Goal: Task Accomplishment & Management: Manage account settings

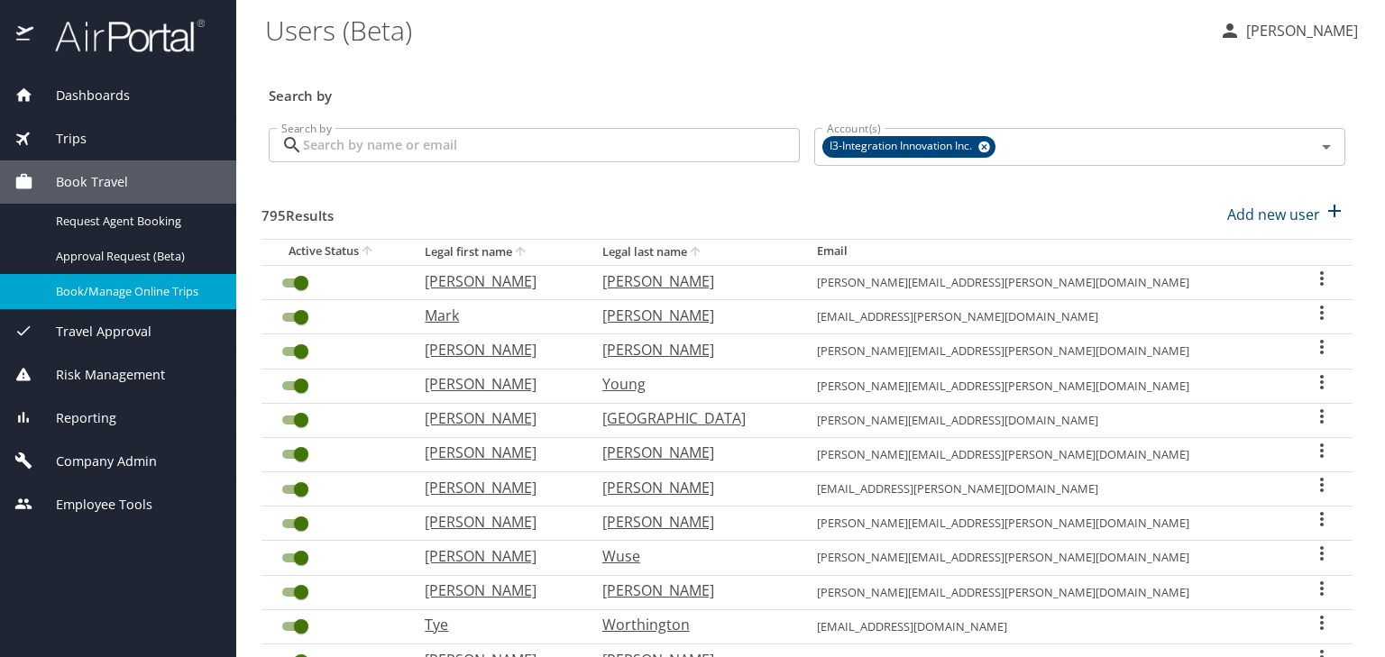
click at [696, 160] on input "Search by" at bounding box center [551, 145] width 497 height 34
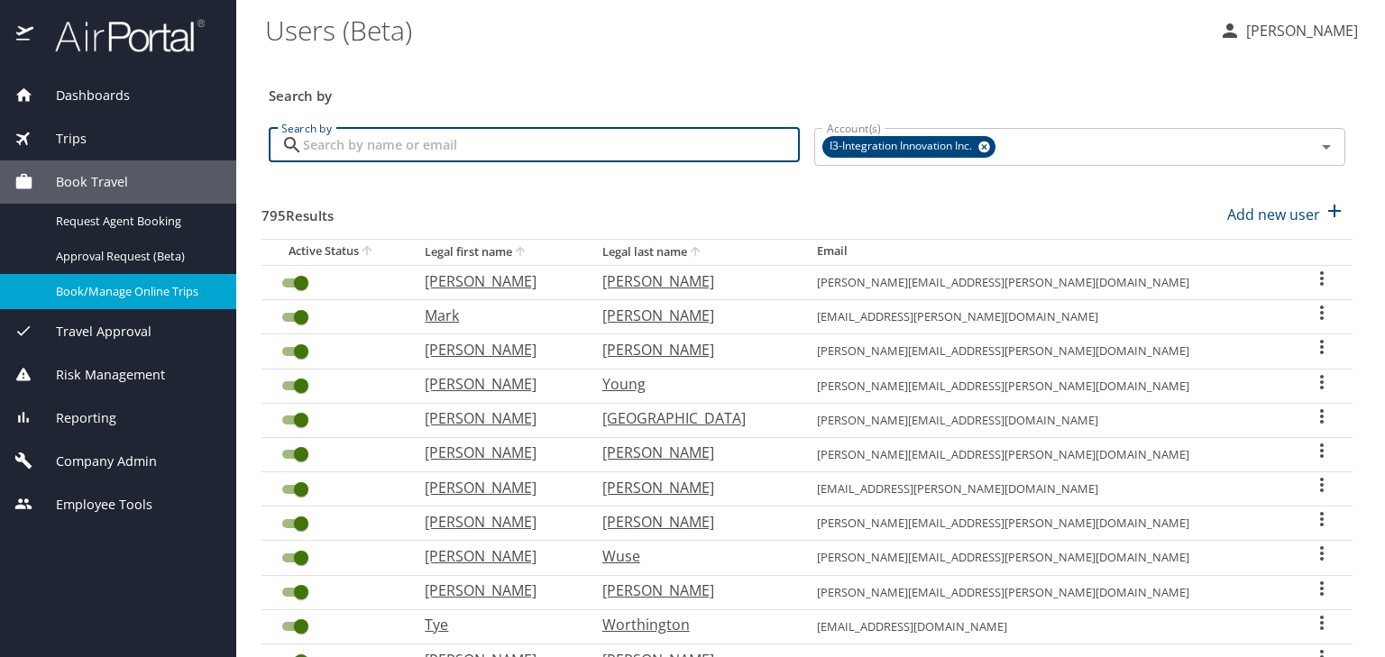
type input "a"
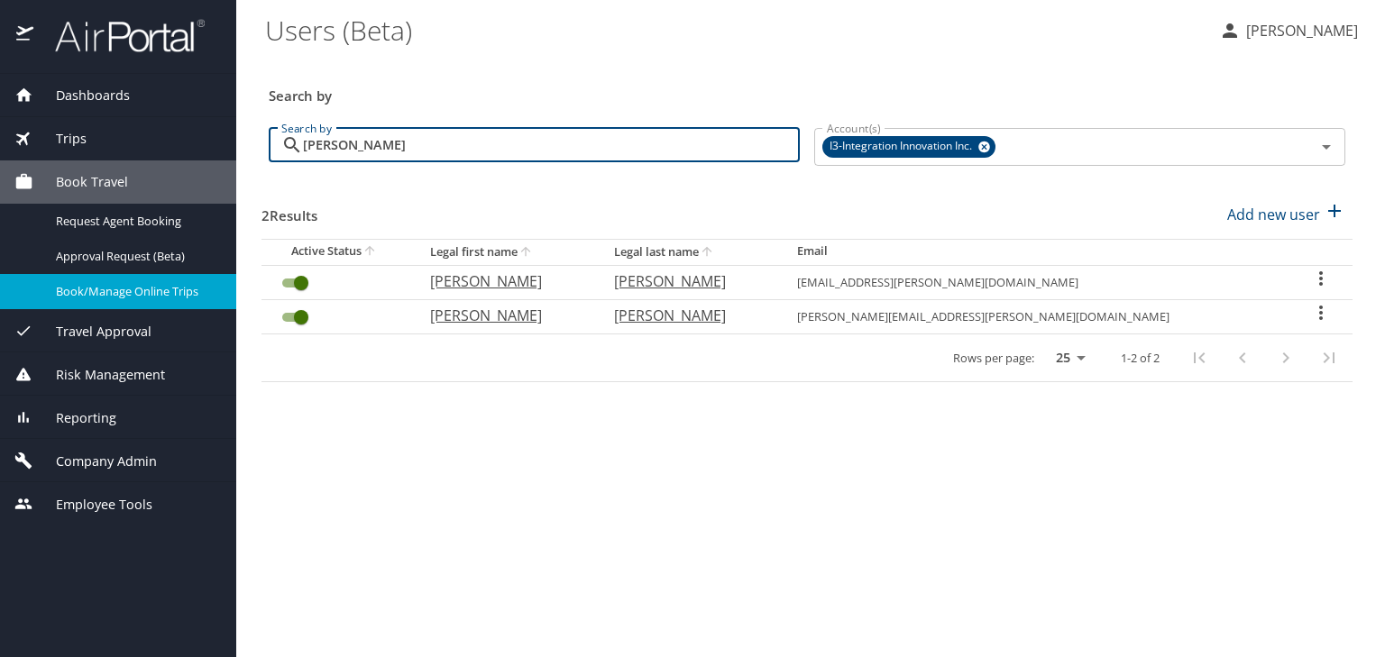
type input "[PERSON_NAME]"
click at [299, 277] on input "User Search Table" at bounding box center [301, 283] width 65 height 22
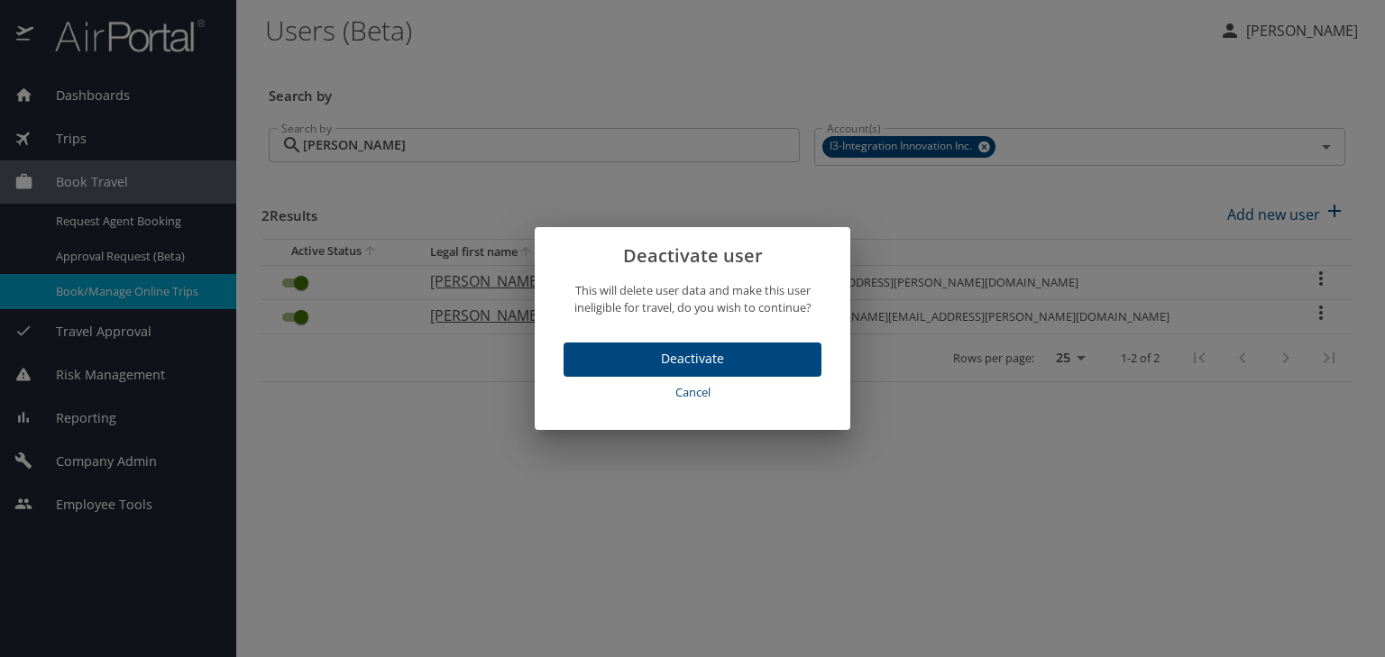
click at [699, 355] on span "Deactivate" at bounding box center [692, 359] width 229 height 23
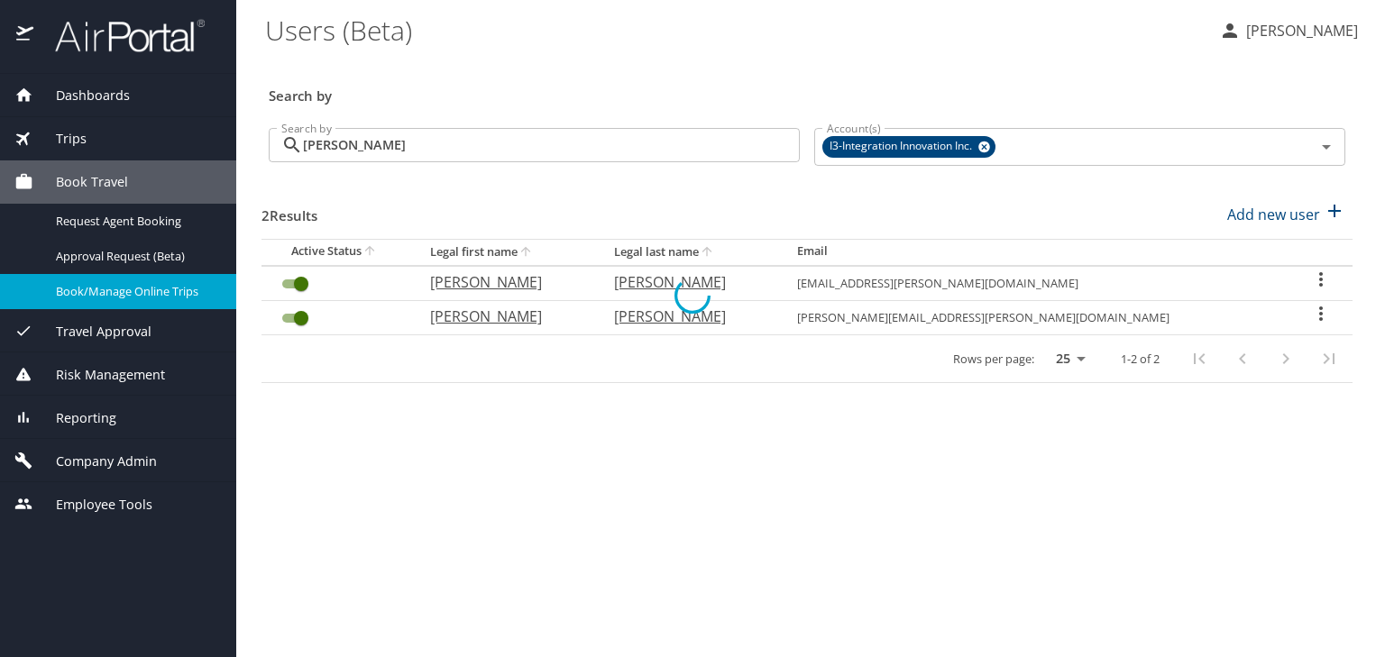
checkbox input "false"
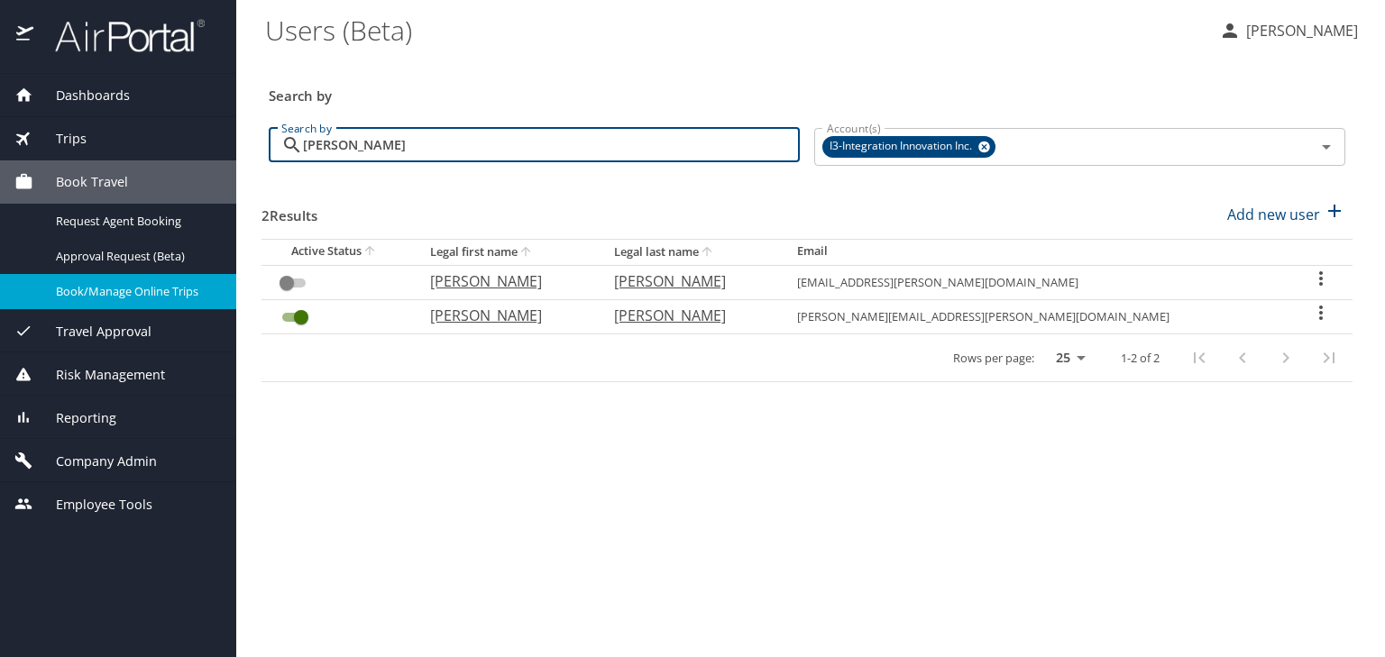
click at [370, 150] on input "[PERSON_NAME]" at bounding box center [551, 145] width 497 height 34
type input "[PERSON_NAME]"
click at [303, 279] on input "User Search Table" at bounding box center [301, 283] width 65 height 22
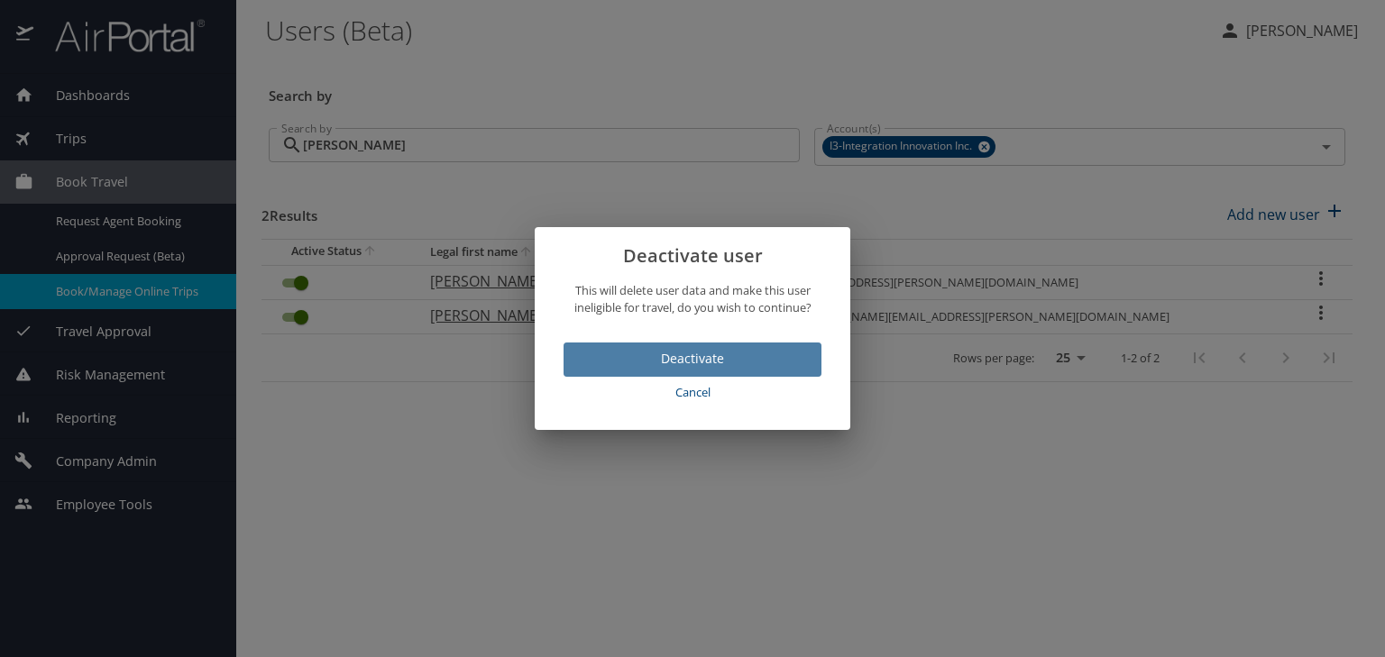
click at [731, 354] on span "Deactivate" at bounding box center [692, 359] width 229 height 23
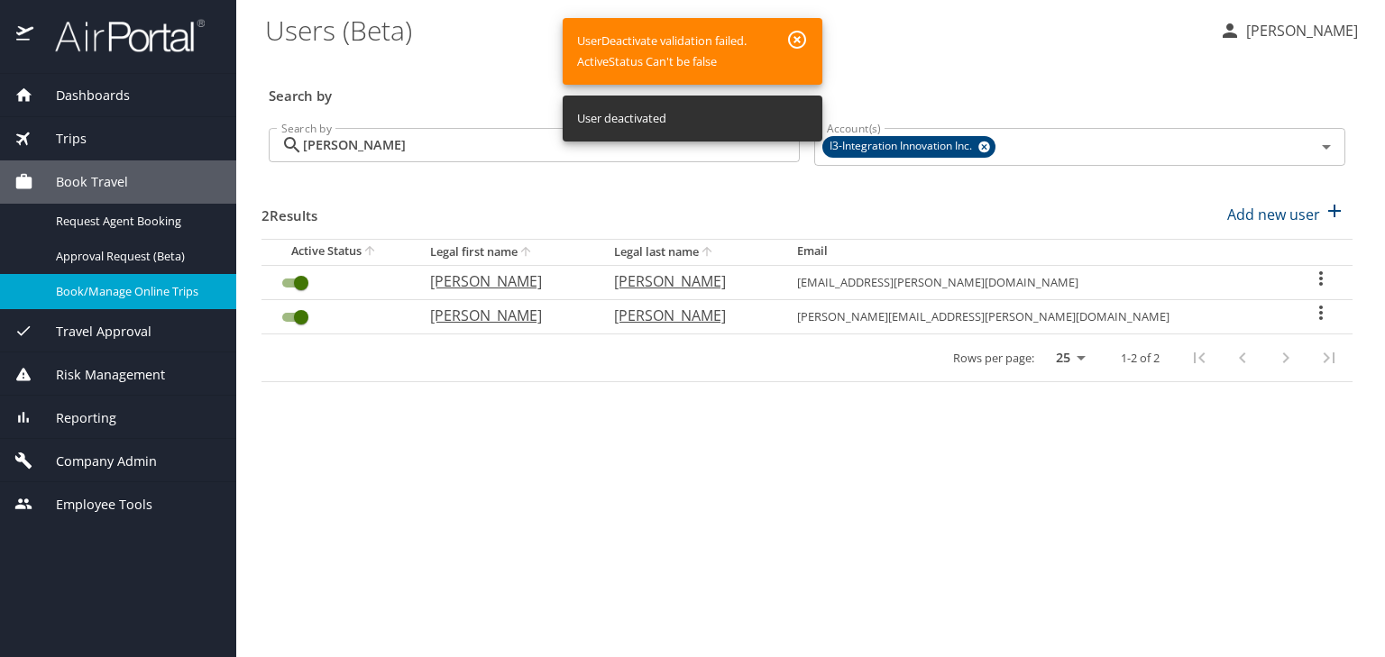
click at [731, 355] on div "Rows per page: 25 50 100 1-2 of 2" at bounding box center [806, 357] width 1091 height 47
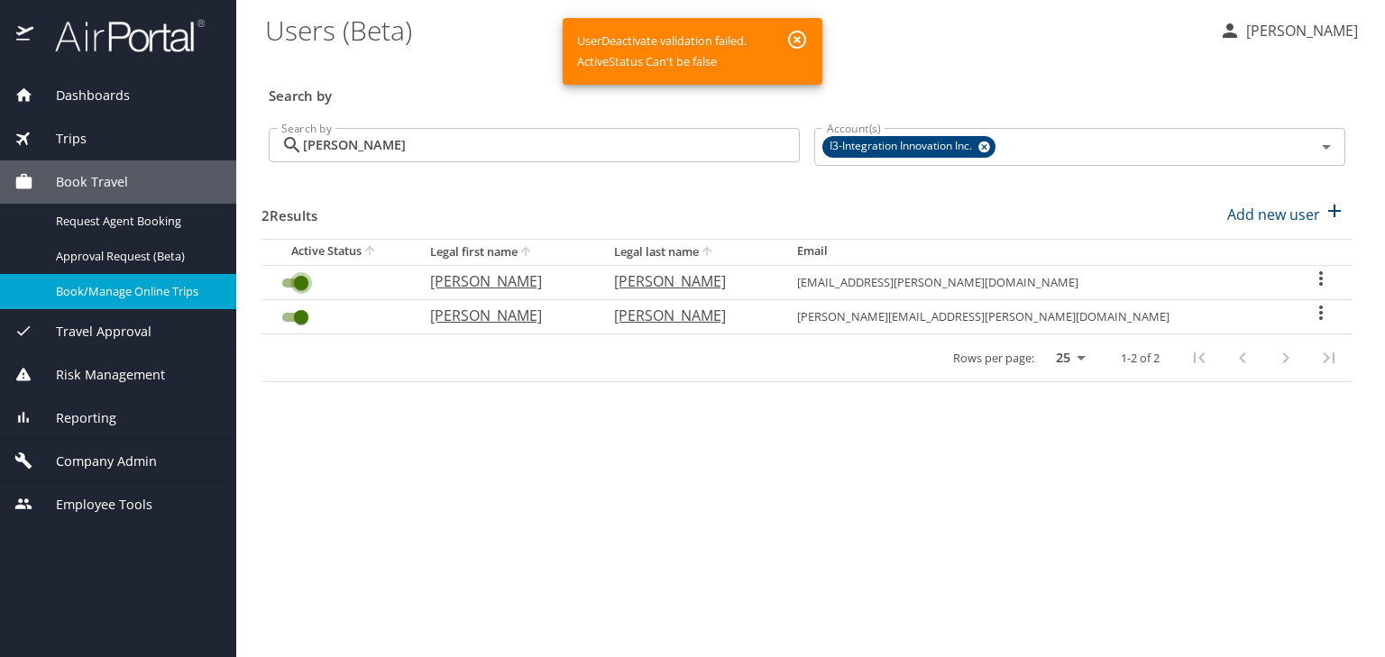
click at [306, 278] on input "User Search Table" at bounding box center [301, 283] width 65 height 22
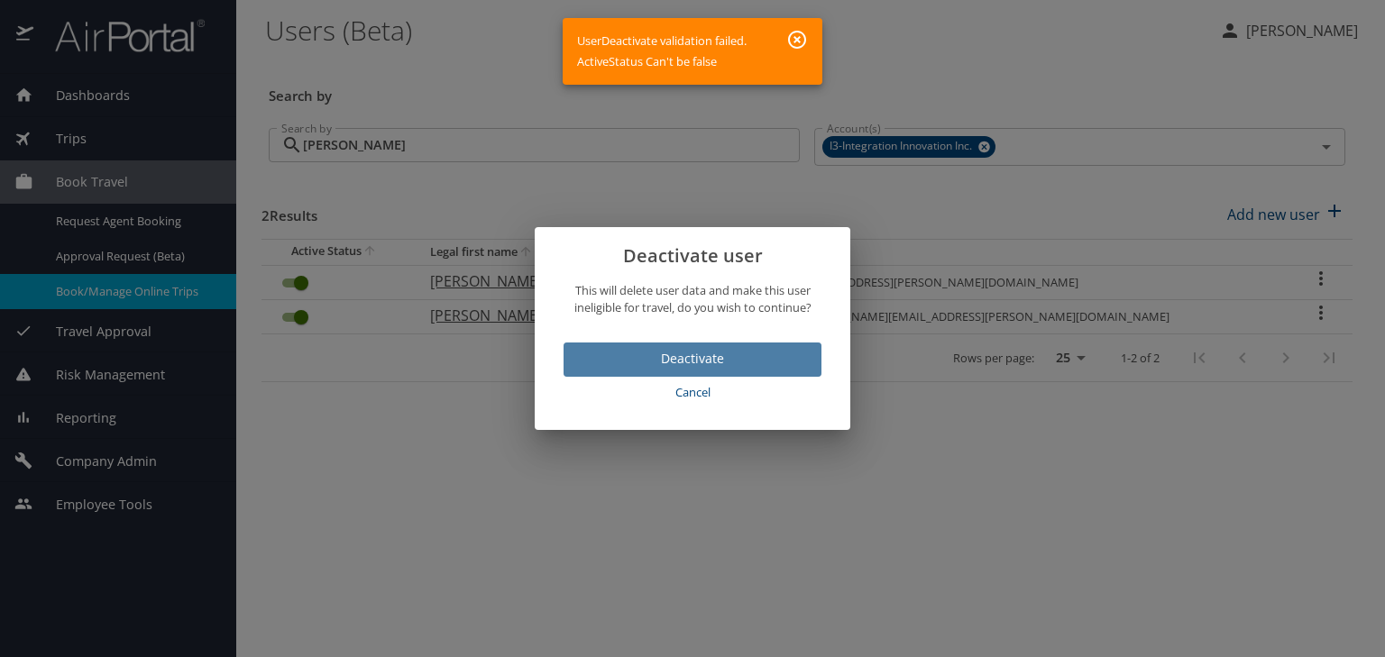
click at [703, 356] on span "Deactivate" at bounding box center [692, 359] width 229 height 23
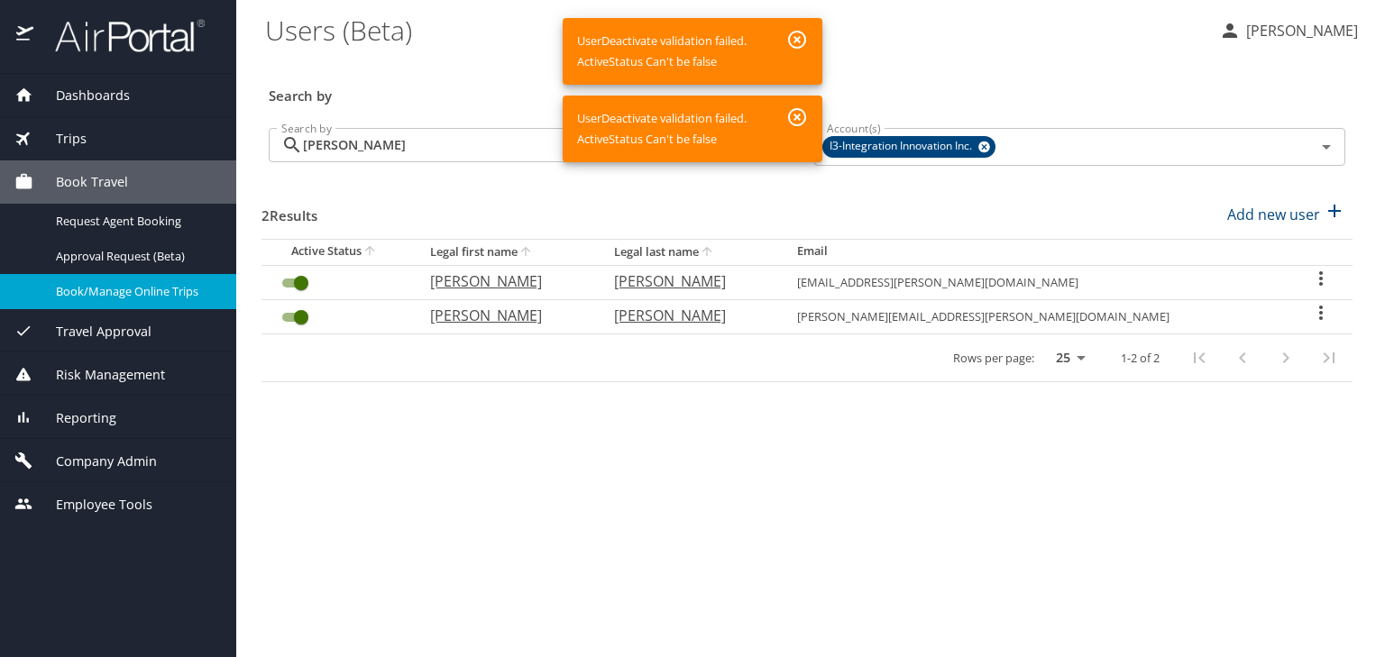
click at [1310, 279] on icon "User Search Table" at bounding box center [1321, 279] width 22 height 22
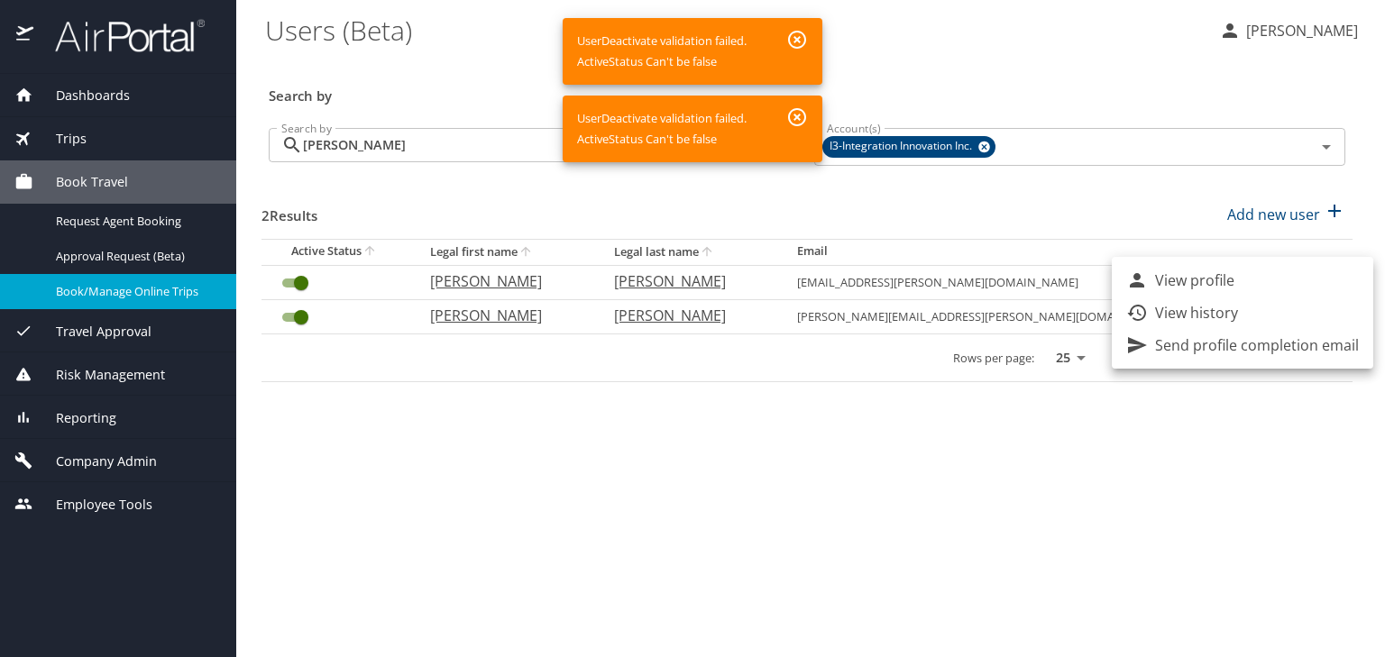
click at [790, 40] on icon "button" at bounding box center [797, 40] width 18 height 18
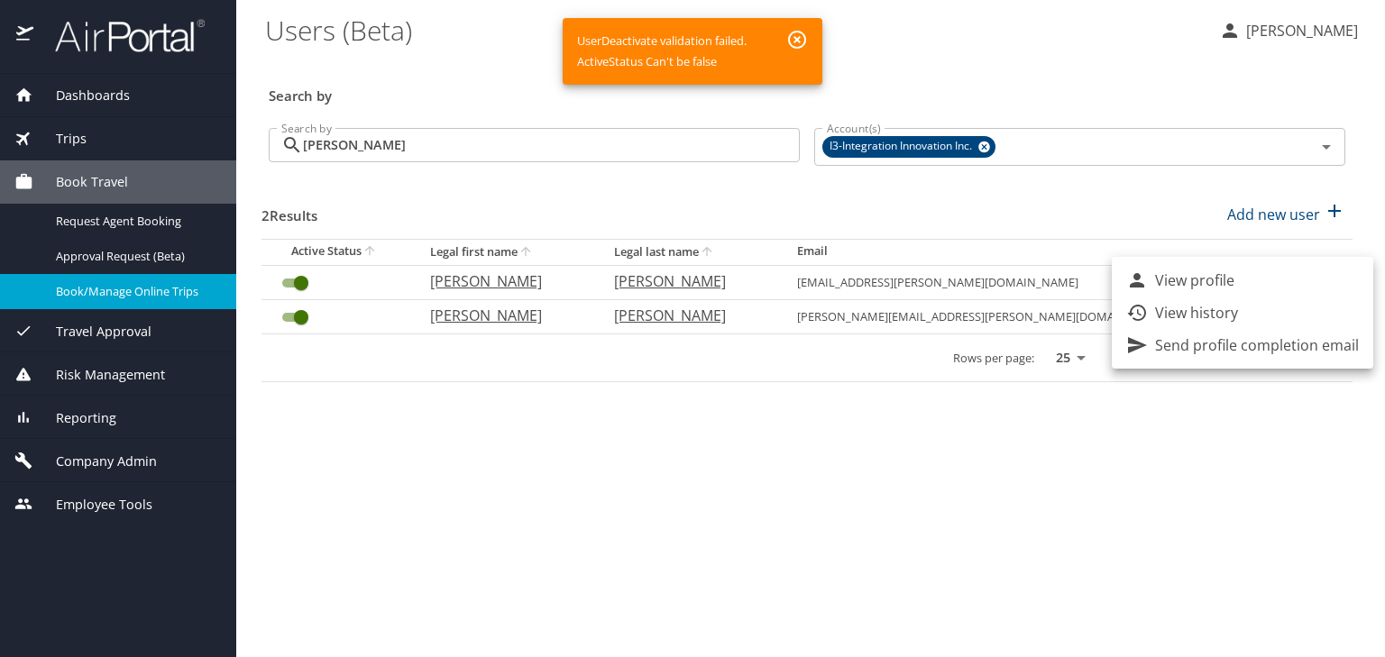
click at [797, 38] on icon "button" at bounding box center [797, 40] width 18 height 18
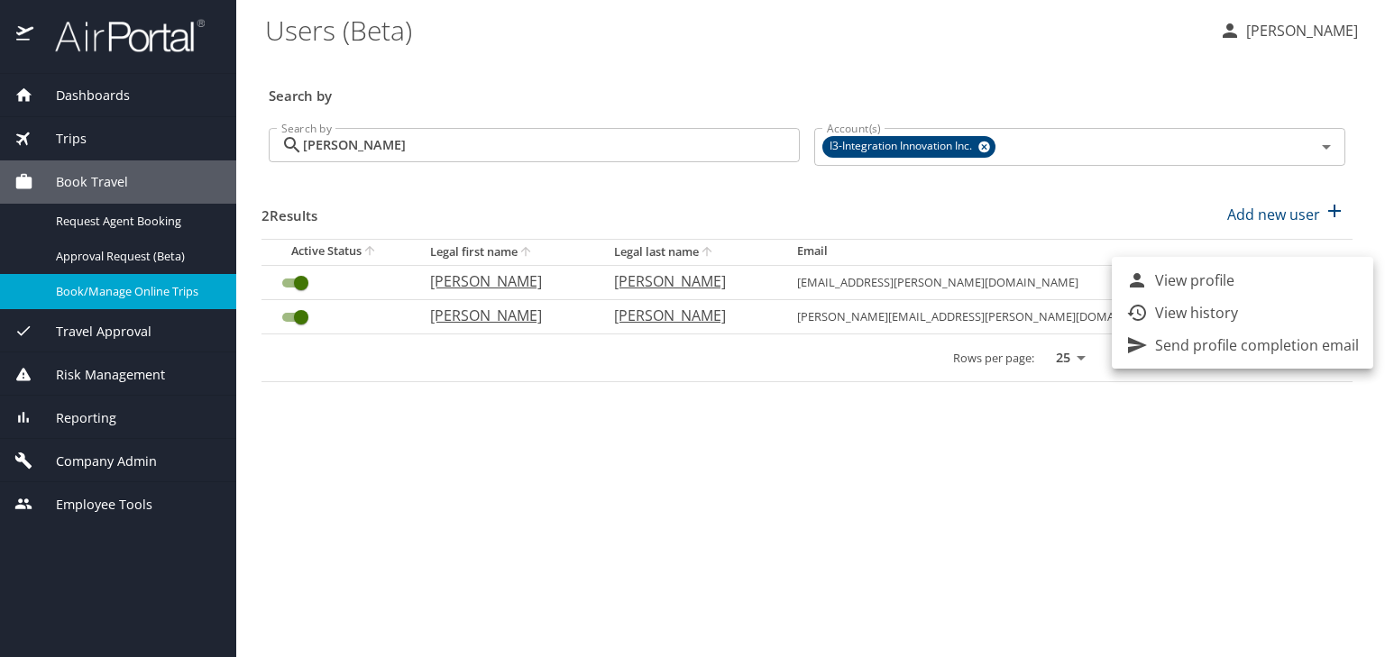
click at [743, 433] on div at bounding box center [692, 328] width 1385 height 657
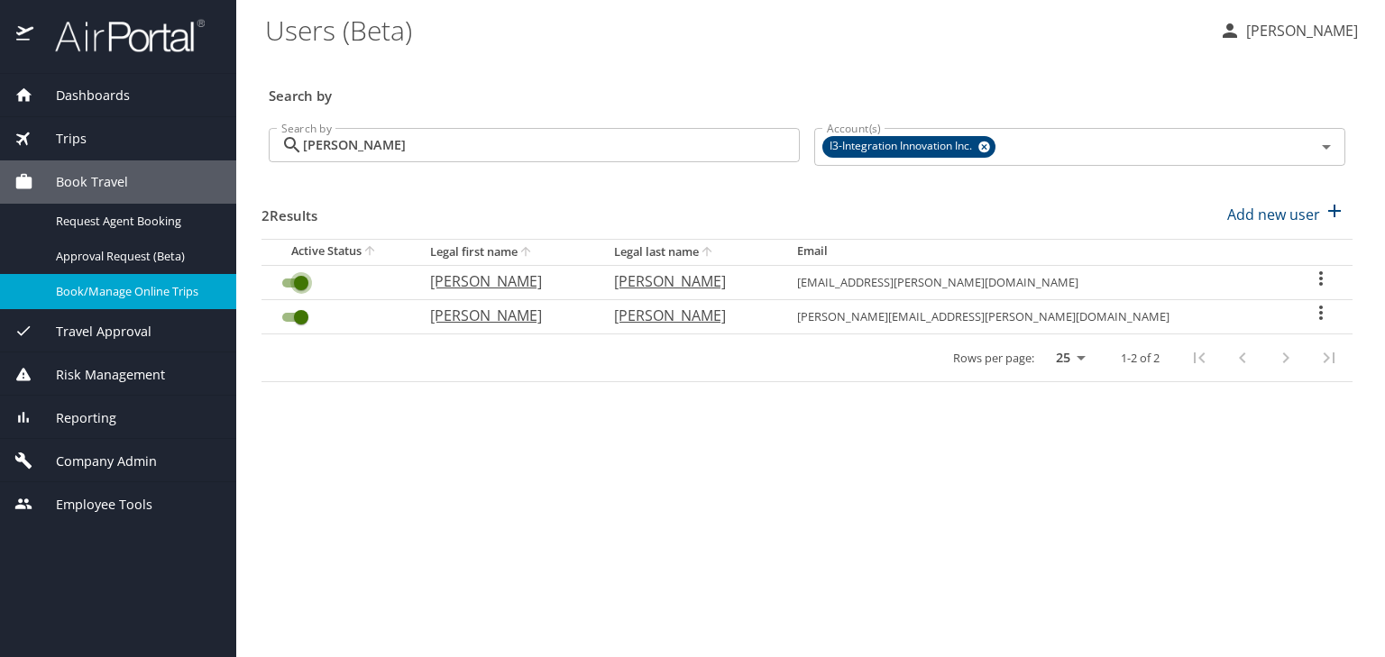
click at [297, 282] on input "User Search Table" at bounding box center [301, 283] width 65 height 22
checkbox input "true"
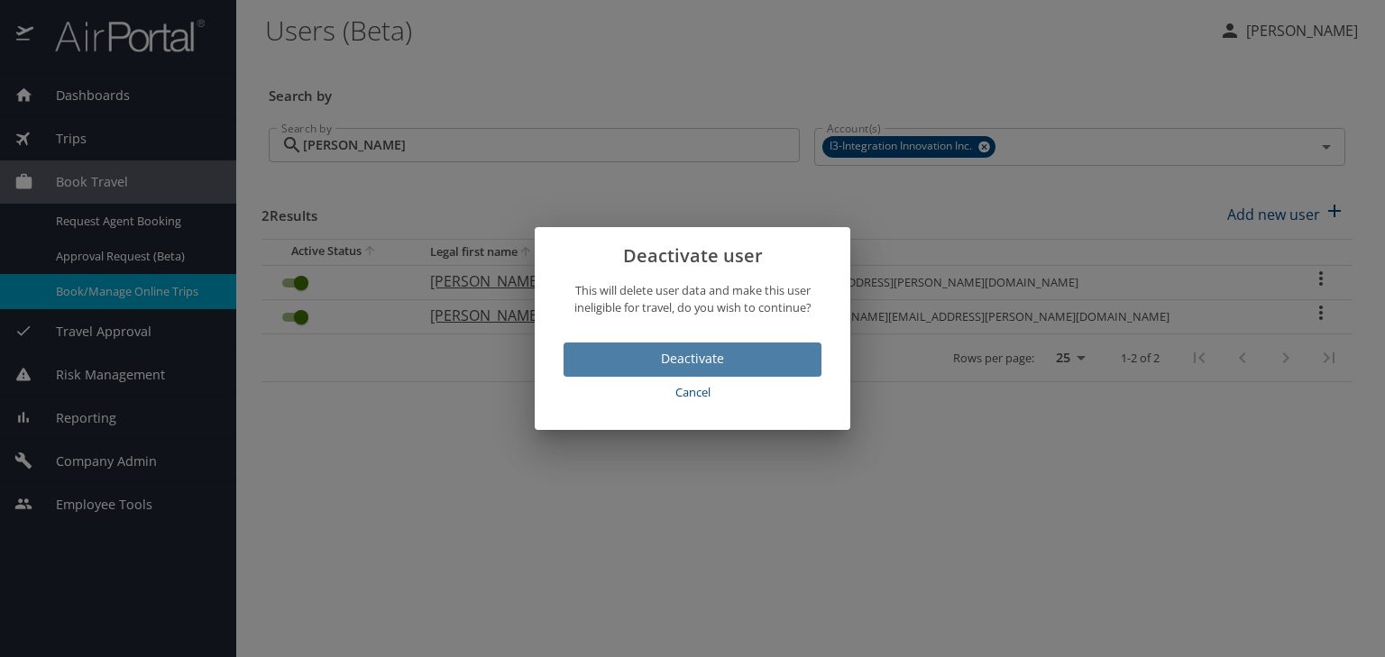
click at [739, 362] on span "Deactivate" at bounding box center [692, 359] width 229 height 23
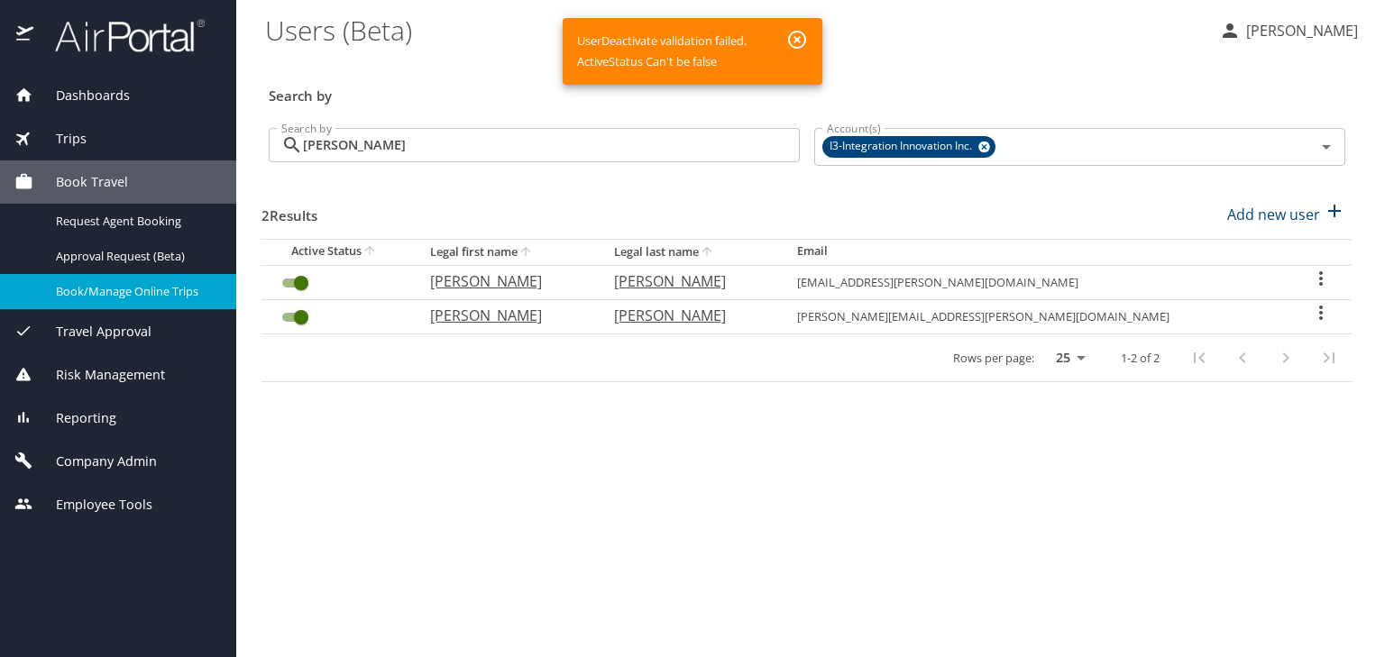
click at [739, 362] on div "Rows per page: 25 50 100 1-2 of 2" at bounding box center [806, 357] width 1091 height 47
click at [105, 291] on span "Book/Manage Online Trips" at bounding box center [135, 291] width 159 height 17
